Goal: Check status: Check status

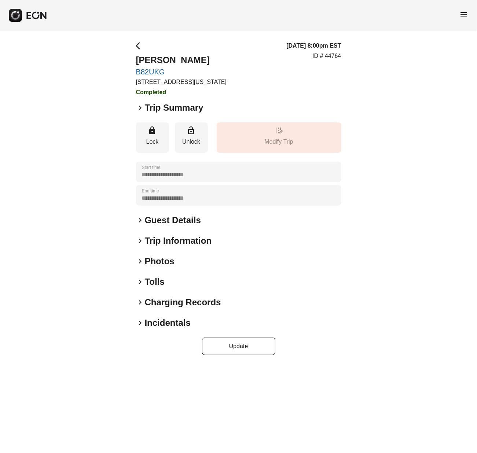
click at [140, 283] on span "keyboard_arrow_right" at bounding box center [140, 282] width 9 height 9
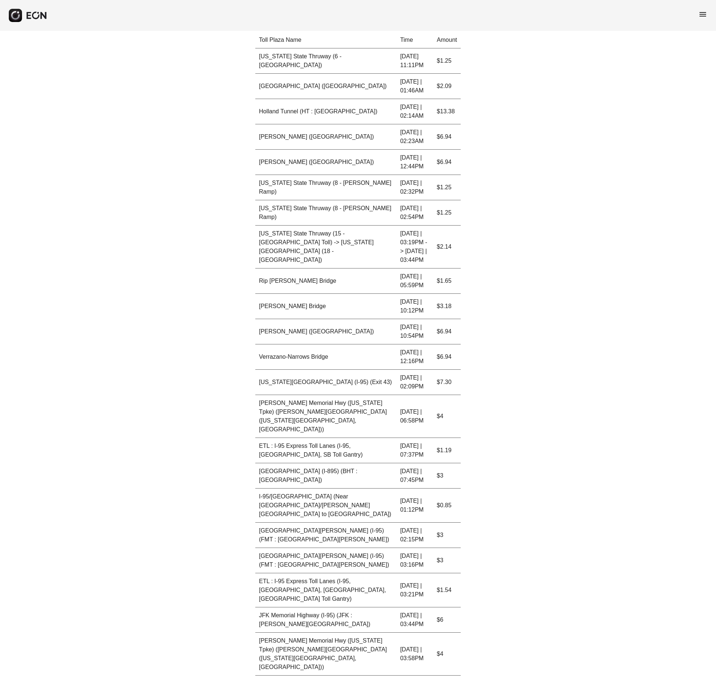
scroll to position [266, 0]
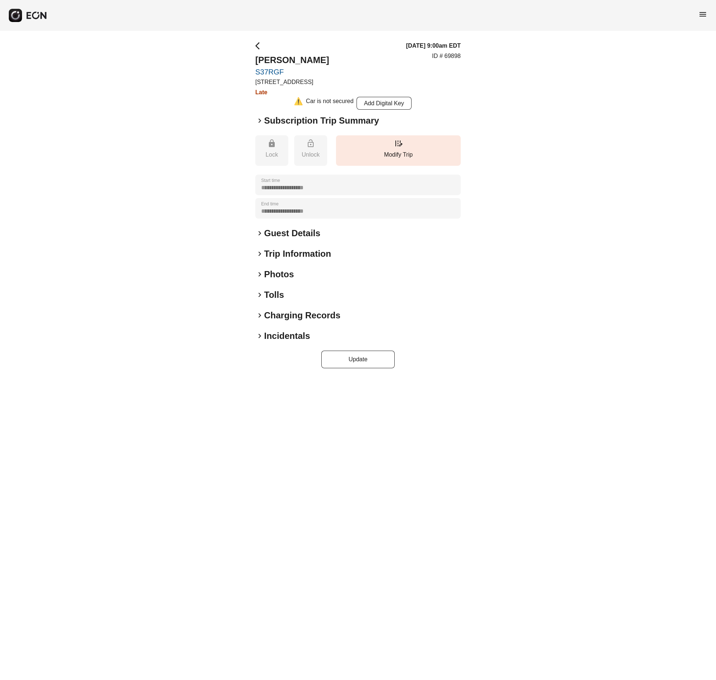
click at [262, 301] on div "keyboard_arrow_right Tolls" at bounding box center [357, 295] width 205 height 12
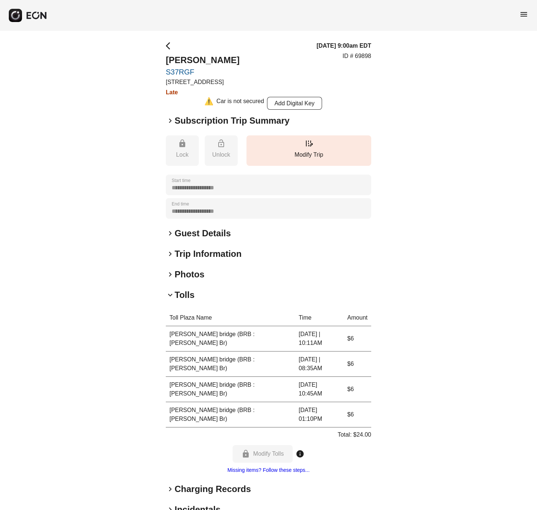
drag, startPoint x: 161, startPoint y: 348, endPoint x: 358, endPoint y: 354, distance: 197.1
click at [343, 355] on div "**********" at bounding box center [268, 292] width 537 height 522
click at [362, 353] on td "$6" at bounding box center [358, 363] width 28 height 25
drag, startPoint x: 360, startPoint y: 348, endPoint x: 166, endPoint y: 351, distance: 193.7
click at [166, 351] on tr "Betsy Ross bridge (BRB : Betsy Ross Br) 08.30.25 | 08:35AM $6" at bounding box center [268, 363] width 205 height 25
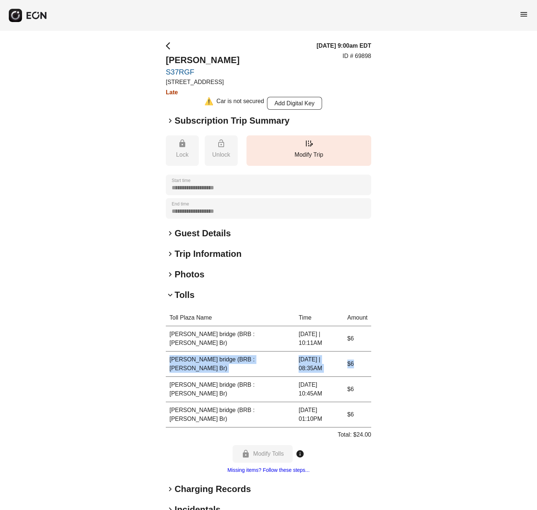
copy tr "Betsy Ross bridge (BRB : Betsy Ross Br) 08.30.25 | 08:35AM $6"
click at [169, 118] on span "keyboard_arrow_right" at bounding box center [170, 120] width 9 height 9
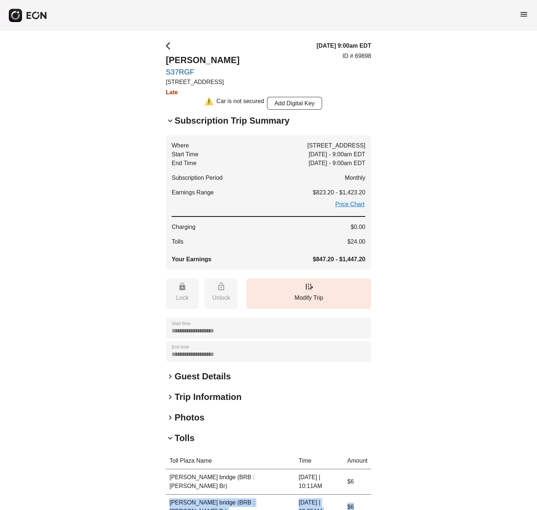
click at [168, 120] on span "keyboard_arrow_down" at bounding box center [170, 120] width 9 height 9
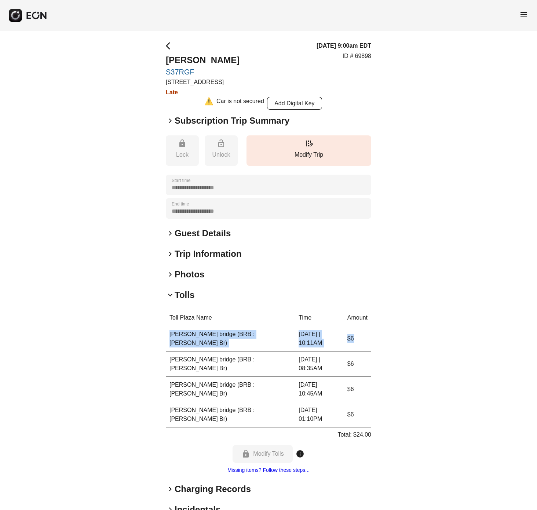
drag, startPoint x: 165, startPoint y: 333, endPoint x: 360, endPoint y: 336, distance: 194.4
click at [360, 336] on tr "Betsy Ross bridge (BRB : Betsy Ross Br) 08.28.25 | 10:11AM $6" at bounding box center [268, 338] width 205 height 25
copy tr "Betsy Ross bridge (BRB : Betsy Ross Br) 08.28.25 | 10:11AM $6"
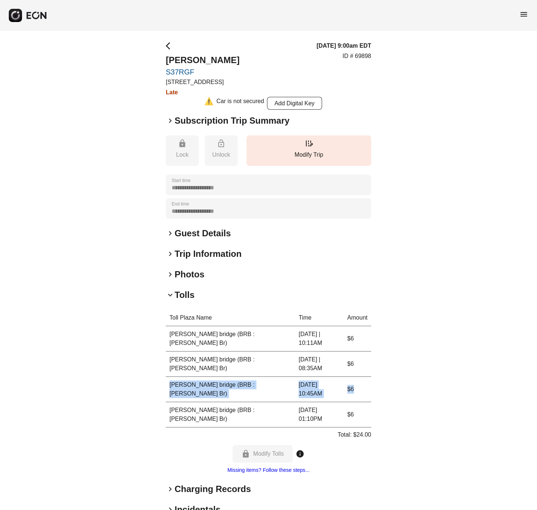
drag, startPoint x: 166, startPoint y: 368, endPoint x: 354, endPoint y: 369, distance: 187.4
click at [354, 377] on tr "Betsy Ross bridge (BRB : Betsy Ross Br) 09.05.25 | 10:45AM $6" at bounding box center [268, 389] width 205 height 25
copy tr "Betsy Ross bridge (BRB : Betsy Ross Br) 09.05.25 | 10:45AM $6"
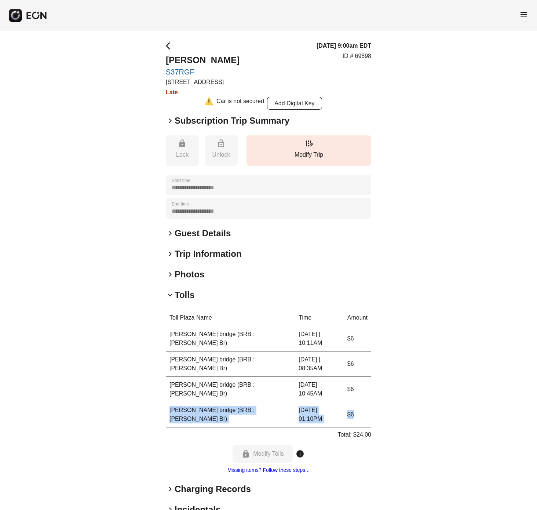
drag, startPoint x: 169, startPoint y: 384, endPoint x: 354, endPoint y: 388, distance: 185.6
click at [354, 402] on tr "Betsy Ross bridge (BRB : Betsy Ross Br) 09.11.25 | 01:10PM $6" at bounding box center [268, 414] width 205 height 25
copy tr "Betsy Ross bridge (BRB : Betsy Ross Br) 09.11.25 | 01:10PM $6"
click at [413, 242] on div "**********" at bounding box center [268, 292] width 537 height 522
click at [363, 58] on p "ID # 69898" at bounding box center [357, 56] width 29 height 9
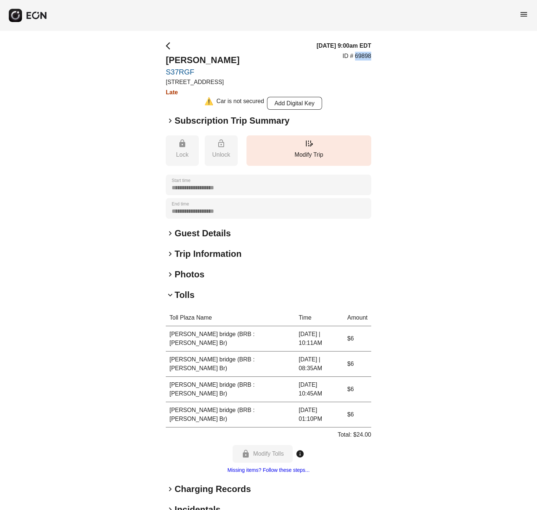
click at [363, 58] on p "ID # 69898" at bounding box center [357, 56] width 29 height 9
click at [442, 142] on div "**********" at bounding box center [268, 292] width 537 height 522
drag, startPoint x: 413, startPoint y: 80, endPoint x: 381, endPoint y: 68, distance: 34.5
click at [409, 80] on div "**********" at bounding box center [268, 292] width 537 height 522
click at [370, 45] on h3 "08/16/25, 9:00am EDT" at bounding box center [344, 45] width 55 height 9
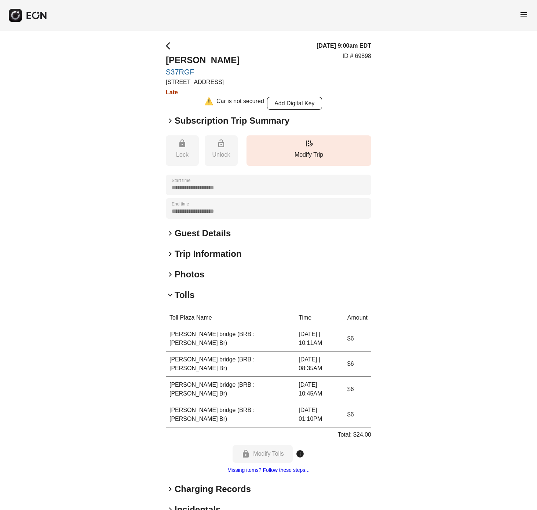
click at [377, 52] on div "**********" at bounding box center [268, 292] width 537 height 522
click at [427, 229] on div "**********" at bounding box center [268, 292] width 537 height 522
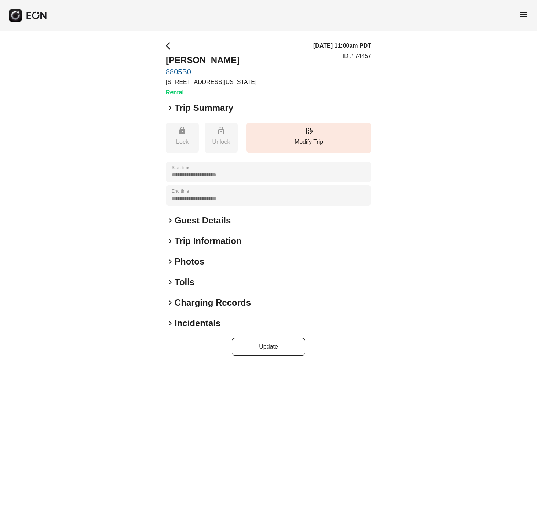
click at [169, 259] on span "keyboard_arrow_right" at bounding box center [170, 261] width 9 height 9
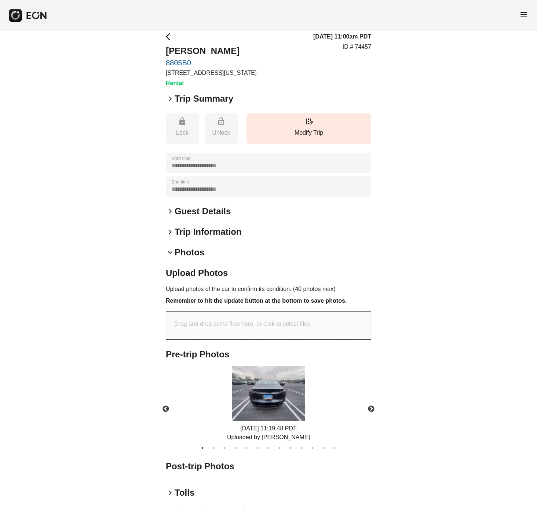
scroll to position [20, 0]
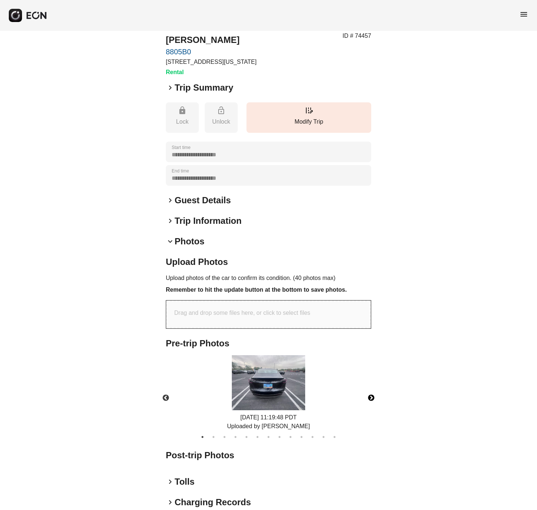
click at [373, 394] on button "Next" at bounding box center [371, 398] width 26 height 26
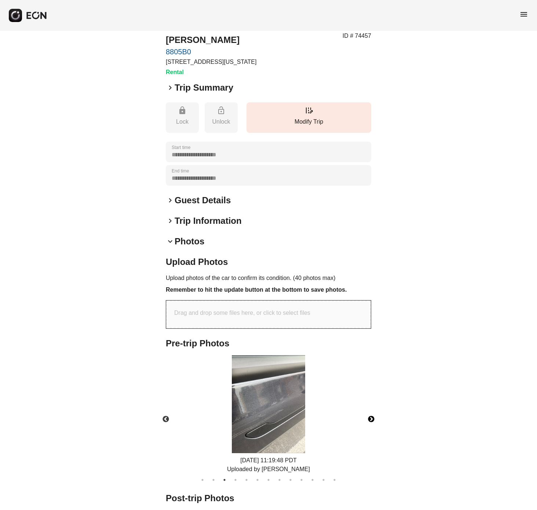
click at [370, 417] on button "Next" at bounding box center [371, 419] width 26 height 26
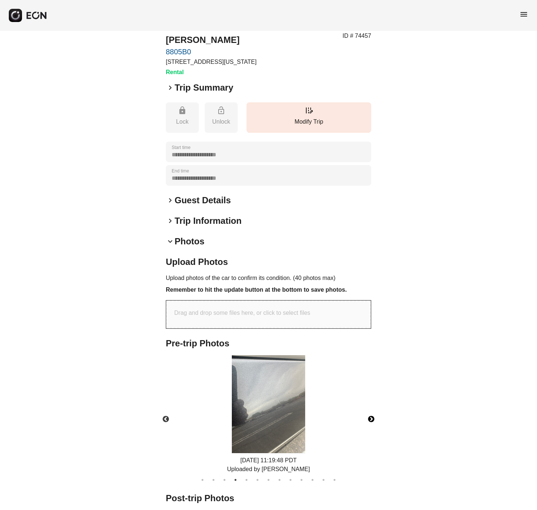
click at [370, 417] on button "Next" at bounding box center [371, 419] width 26 height 26
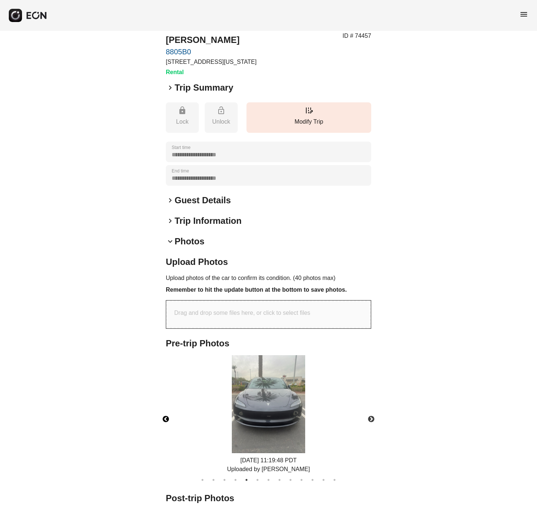
click at [168, 419] on button "Previous" at bounding box center [166, 419] width 26 height 26
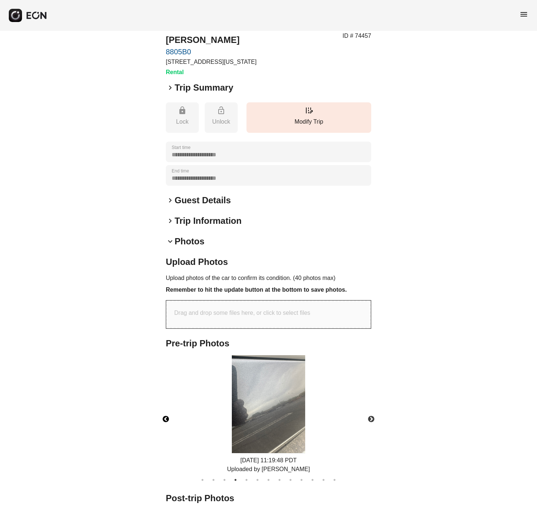
click at [168, 419] on button "Previous" at bounding box center [166, 419] width 26 height 26
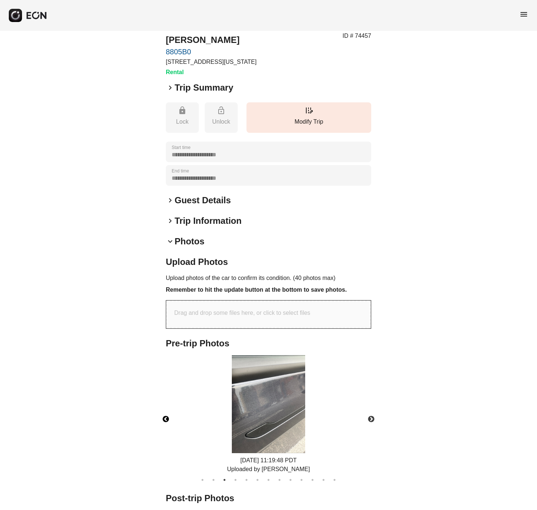
click at [168, 419] on button "Previous" at bounding box center [166, 419] width 26 height 26
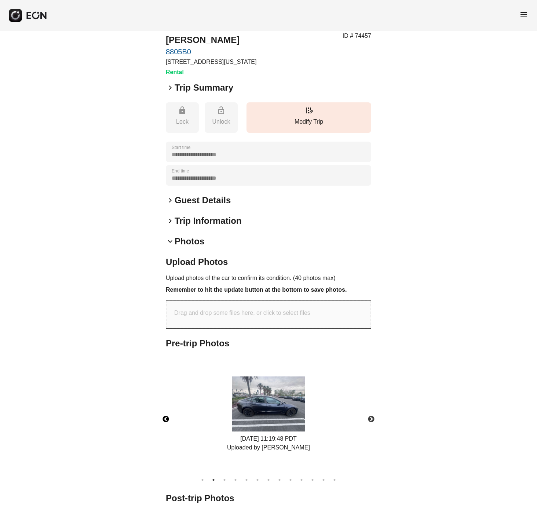
click at [167, 419] on button "Previous" at bounding box center [166, 419] width 26 height 26
click at [372, 417] on button "Next" at bounding box center [371, 419] width 26 height 26
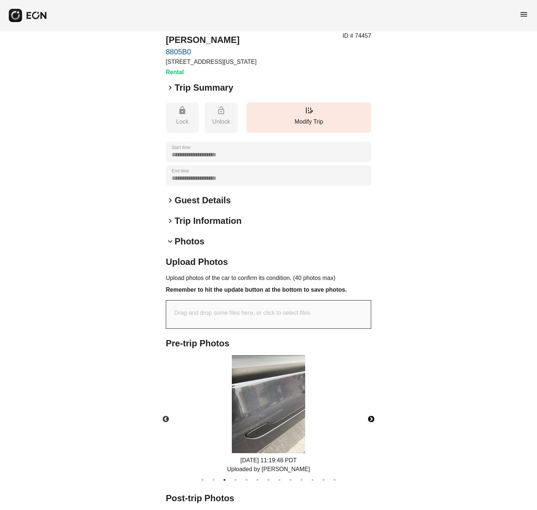
click at [371, 416] on button "Next" at bounding box center [371, 419] width 26 height 26
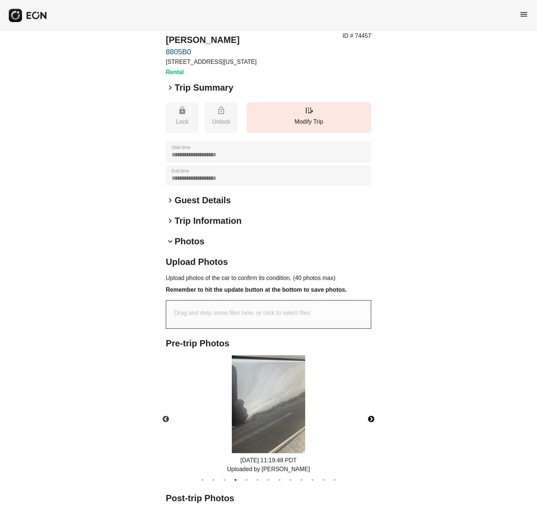
click at [371, 417] on button "Next" at bounding box center [371, 419] width 26 height 26
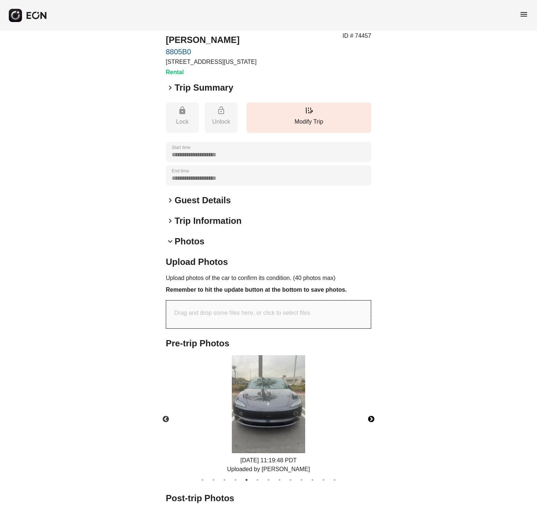
click at [290, 419] on img at bounding box center [268, 404] width 73 height 98
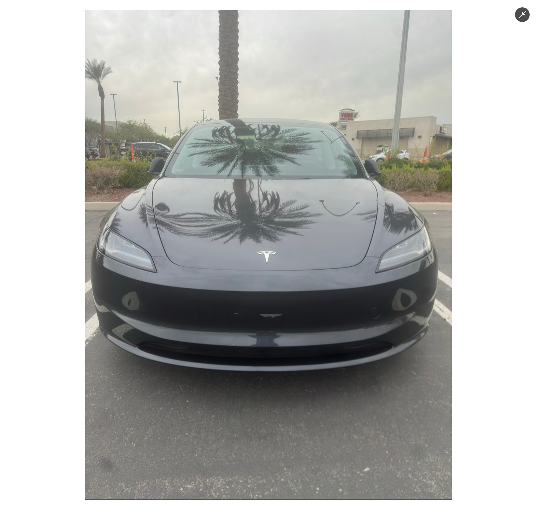
click at [487, 289] on div at bounding box center [268, 255] width 537 height 510
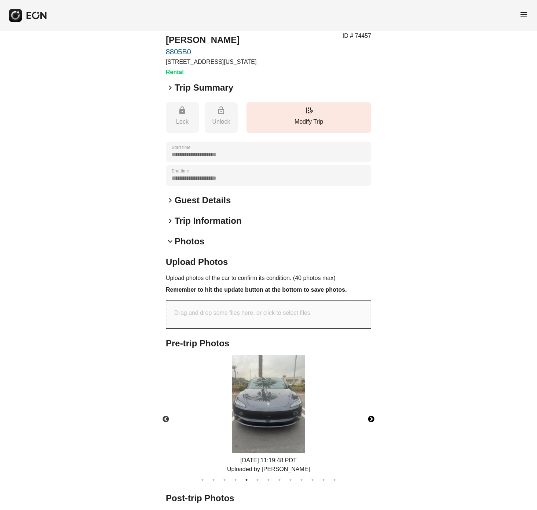
click at [372, 417] on button "Next" at bounding box center [371, 419] width 26 height 26
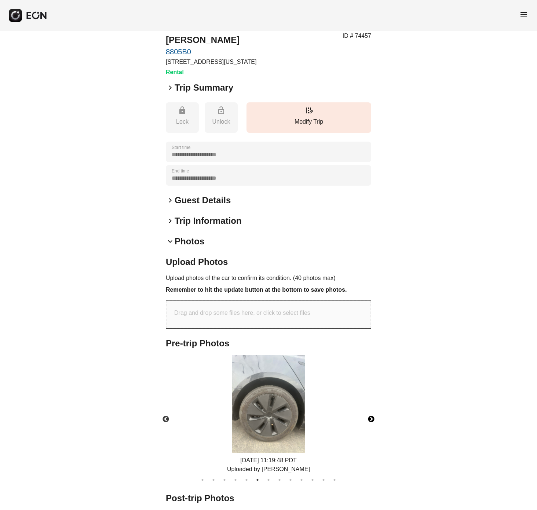
click at [372, 420] on button "Next" at bounding box center [371, 419] width 26 height 26
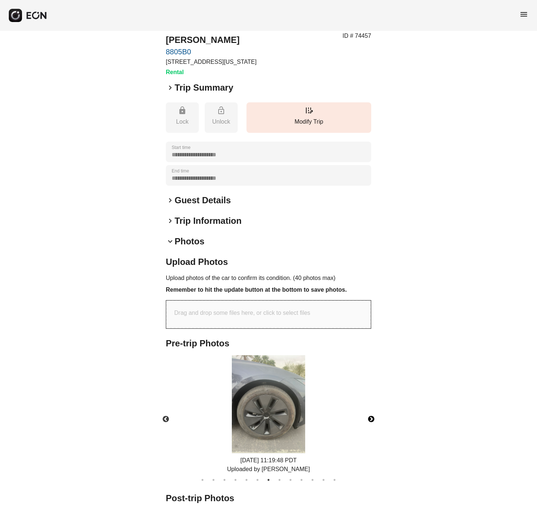
click at [370, 420] on button "Next" at bounding box center [371, 419] width 26 height 26
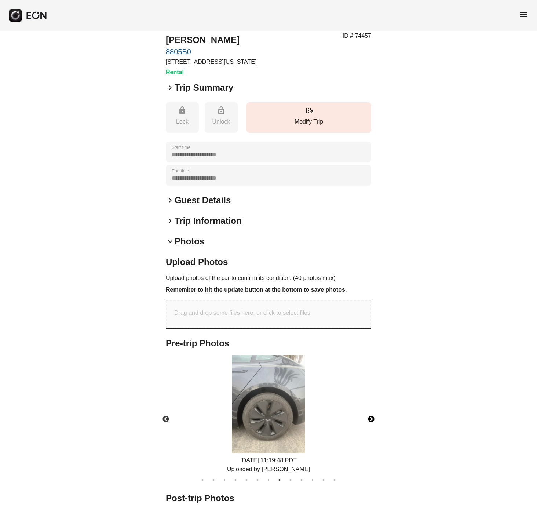
click at [371, 418] on button "Next" at bounding box center [371, 419] width 26 height 26
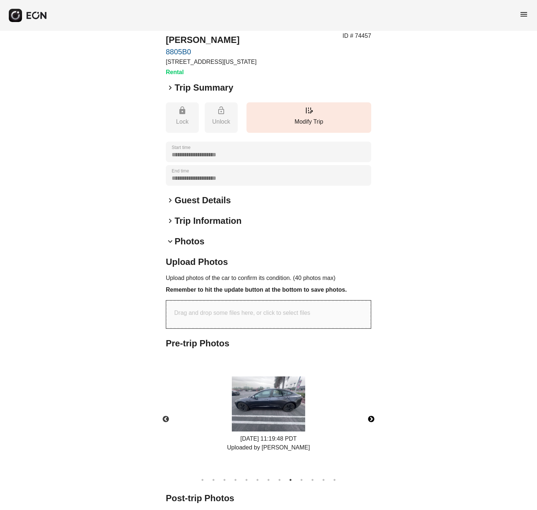
click at [371, 417] on button "Next" at bounding box center [371, 419] width 26 height 26
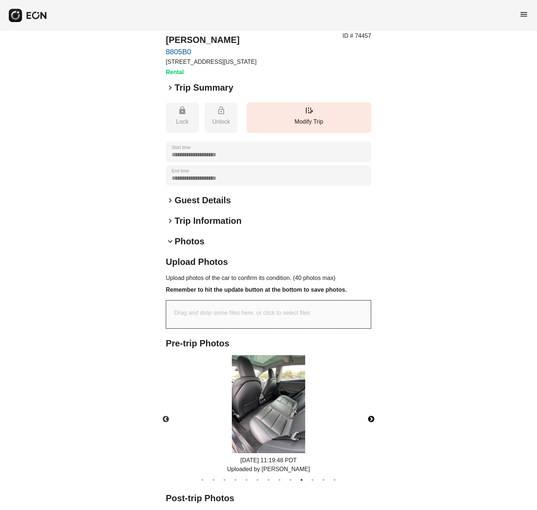
click at [370, 418] on button "Next" at bounding box center [371, 419] width 26 height 26
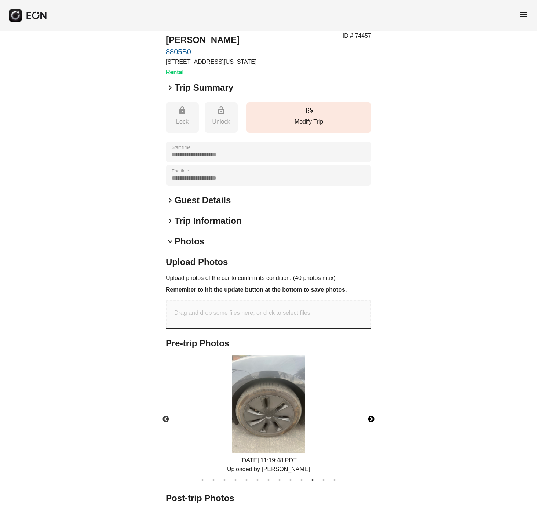
click at [372, 420] on button "Next" at bounding box center [371, 419] width 26 height 26
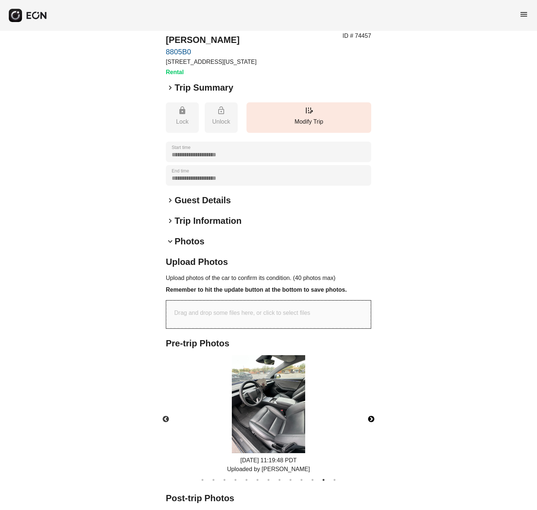
click at [372, 419] on button "Next" at bounding box center [371, 419] width 26 height 26
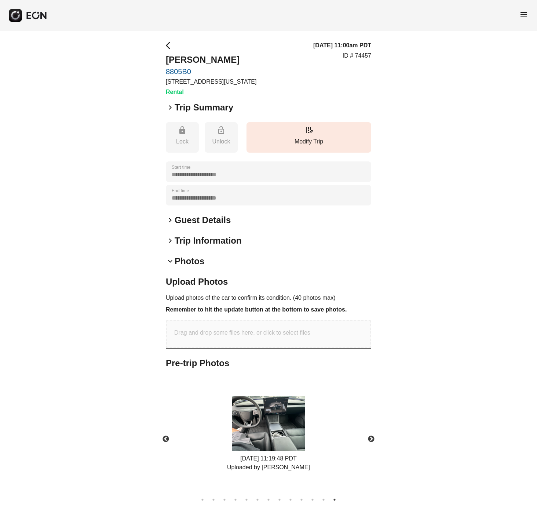
scroll to position [0, 0]
